Goal: Information Seeking & Learning: Learn about a topic

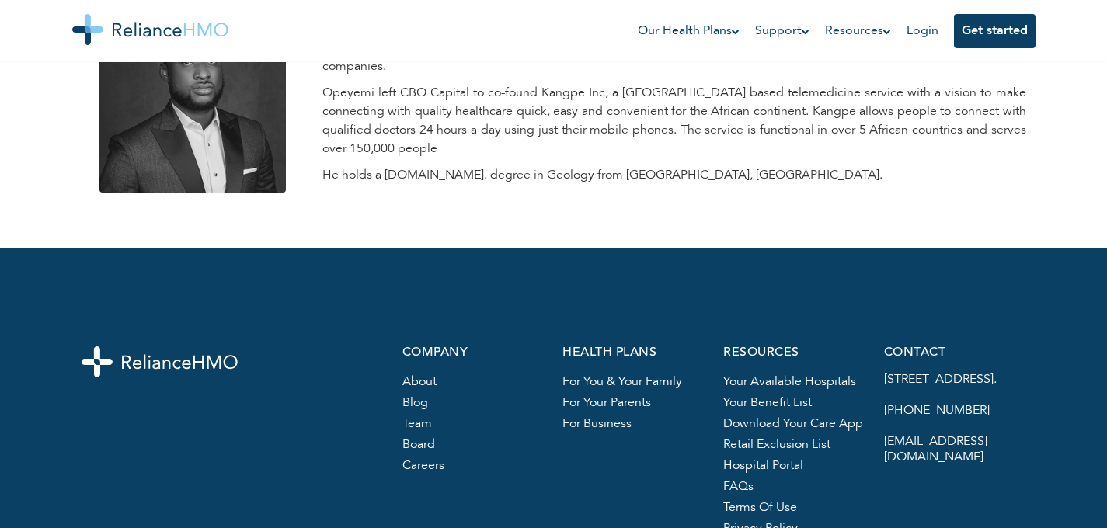
scroll to position [2393, 0]
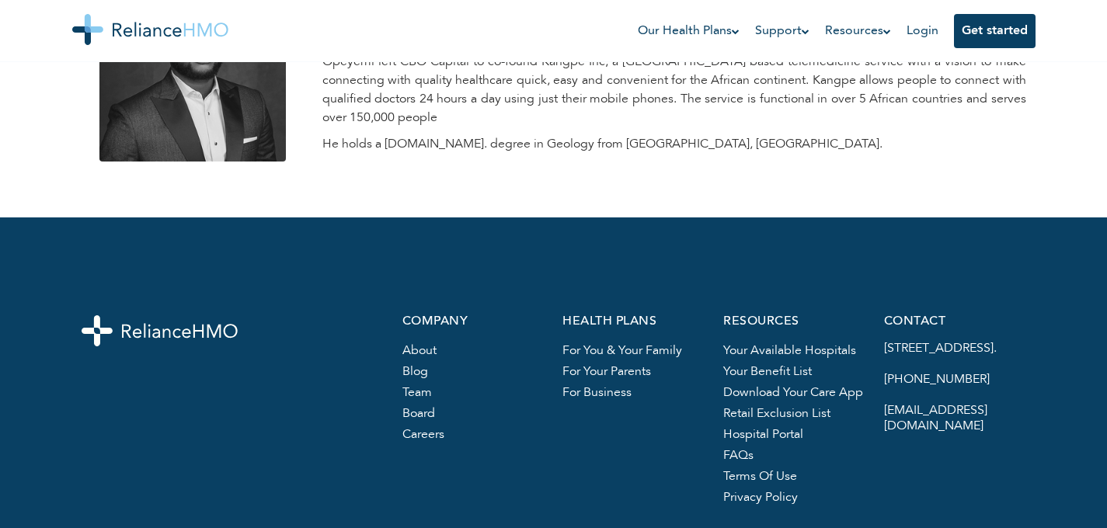
click at [420, 387] on link "team" at bounding box center [417, 393] width 30 height 12
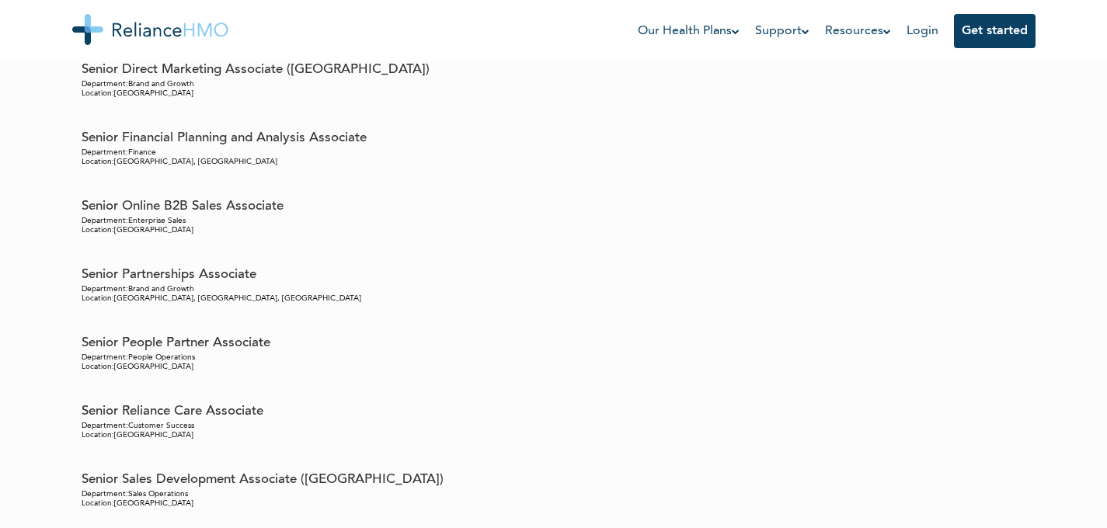
scroll to position [9640, 0]
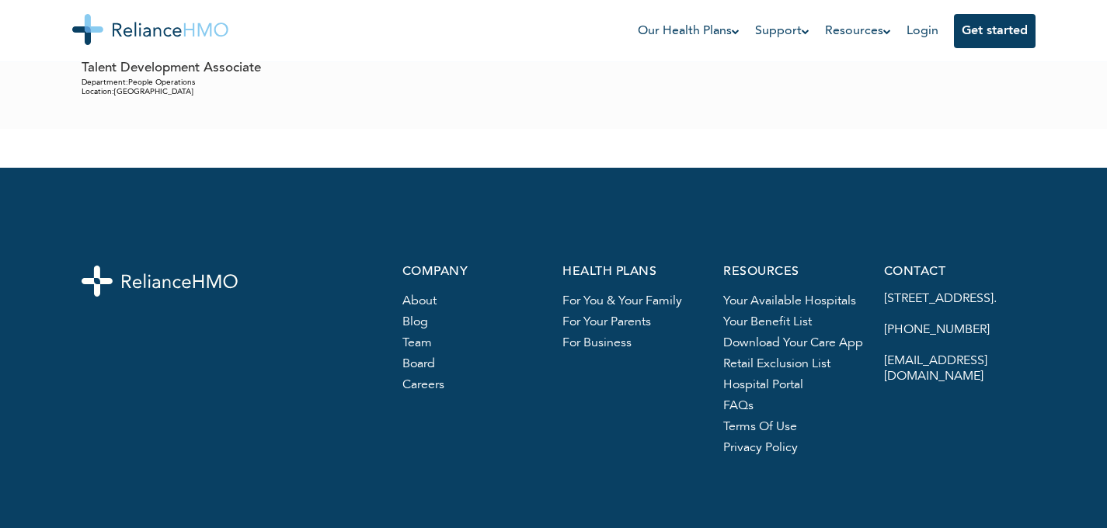
drag, startPoint x: 1112, startPoint y: 12, endPoint x: 1118, endPoint y: 541, distance: 529.1
click at [745, 400] on link "FAQs" at bounding box center [738, 406] width 30 height 12
